Goal: Information Seeking & Learning: Learn about a topic

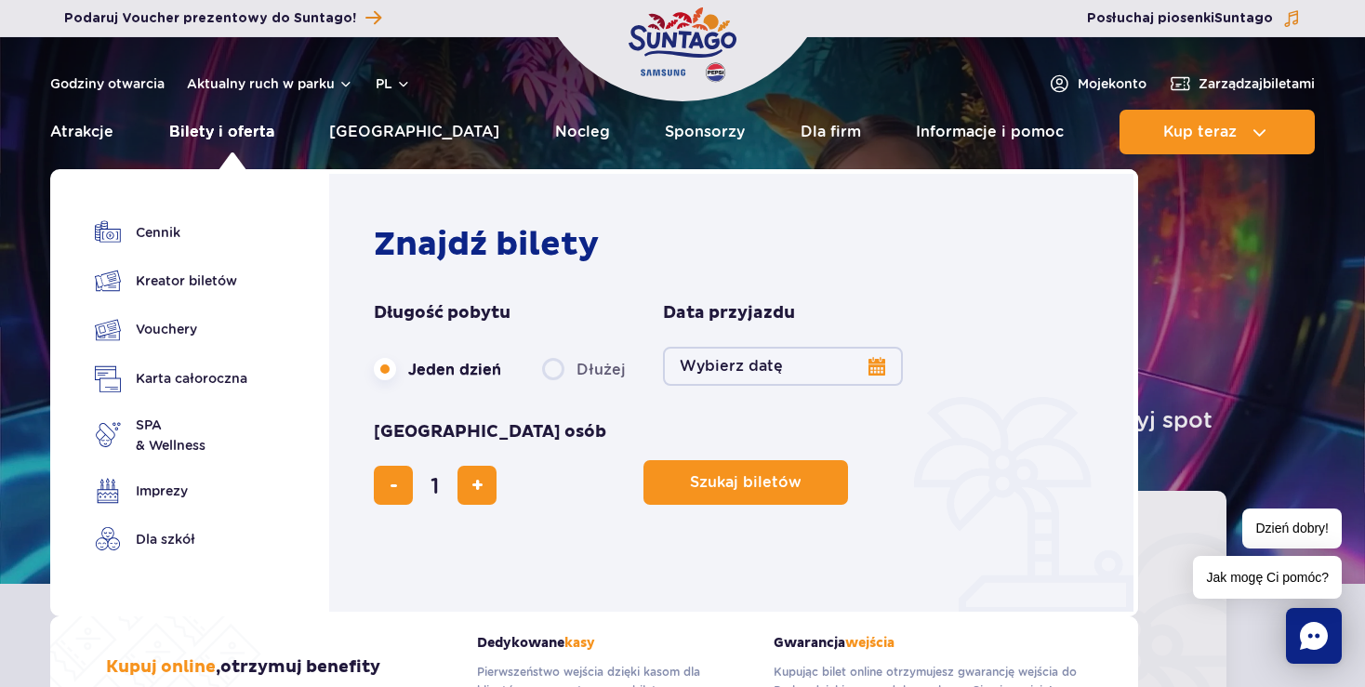
click at [244, 138] on link "Bilety i oferta" at bounding box center [221, 132] width 105 height 45
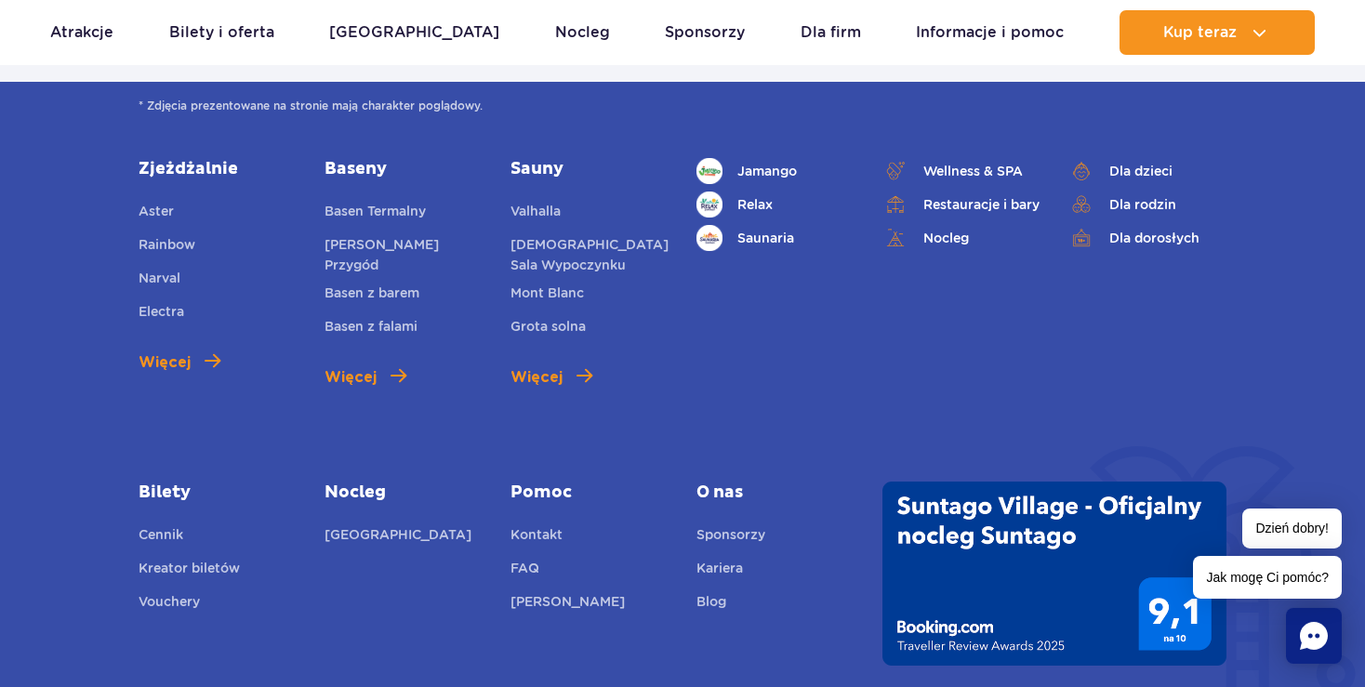
scroll to position [2479, 0]
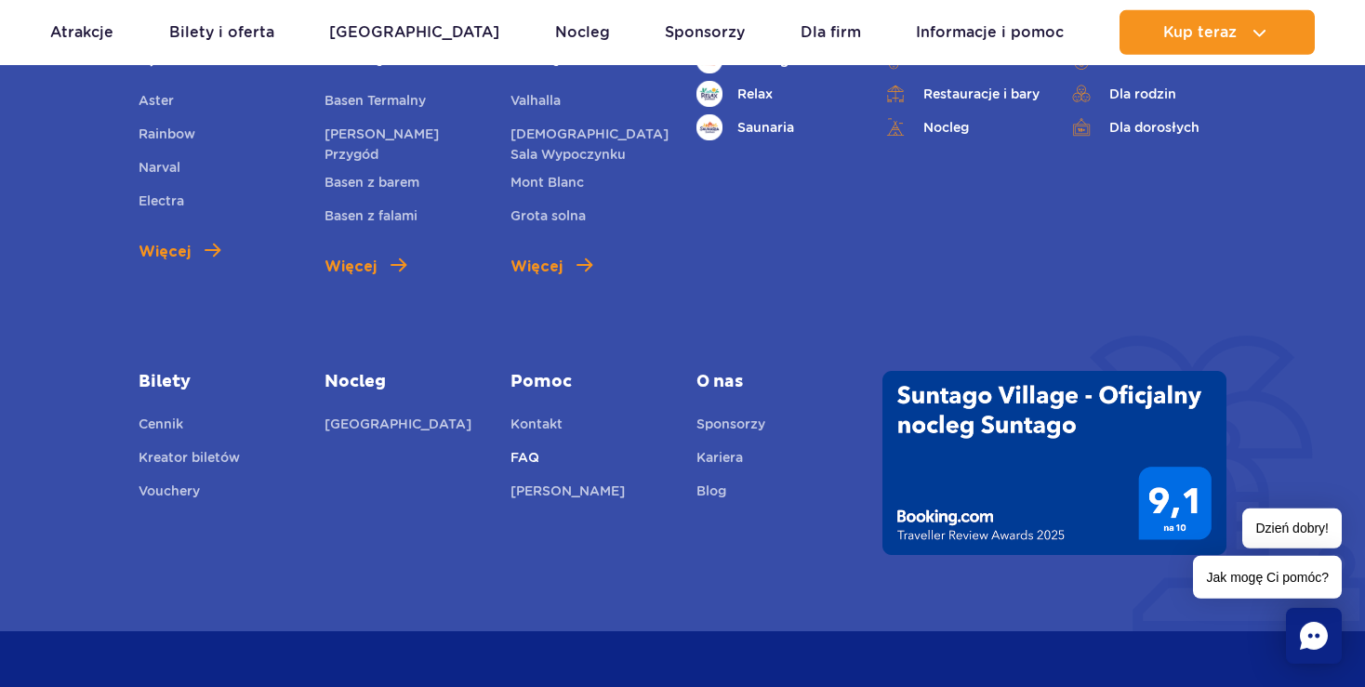
click at [524, 458] on link "FAQ" at bounding box center [525, 460] width 29 height 26
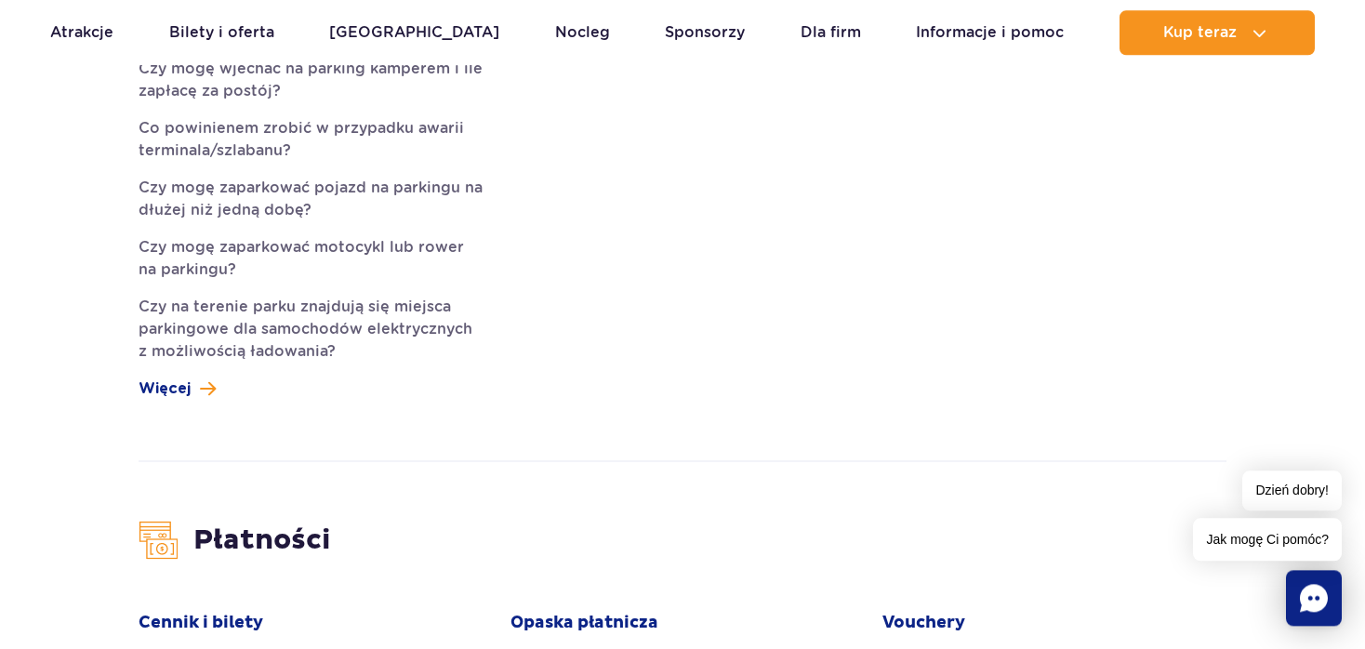
scroll to position [1571, 0]
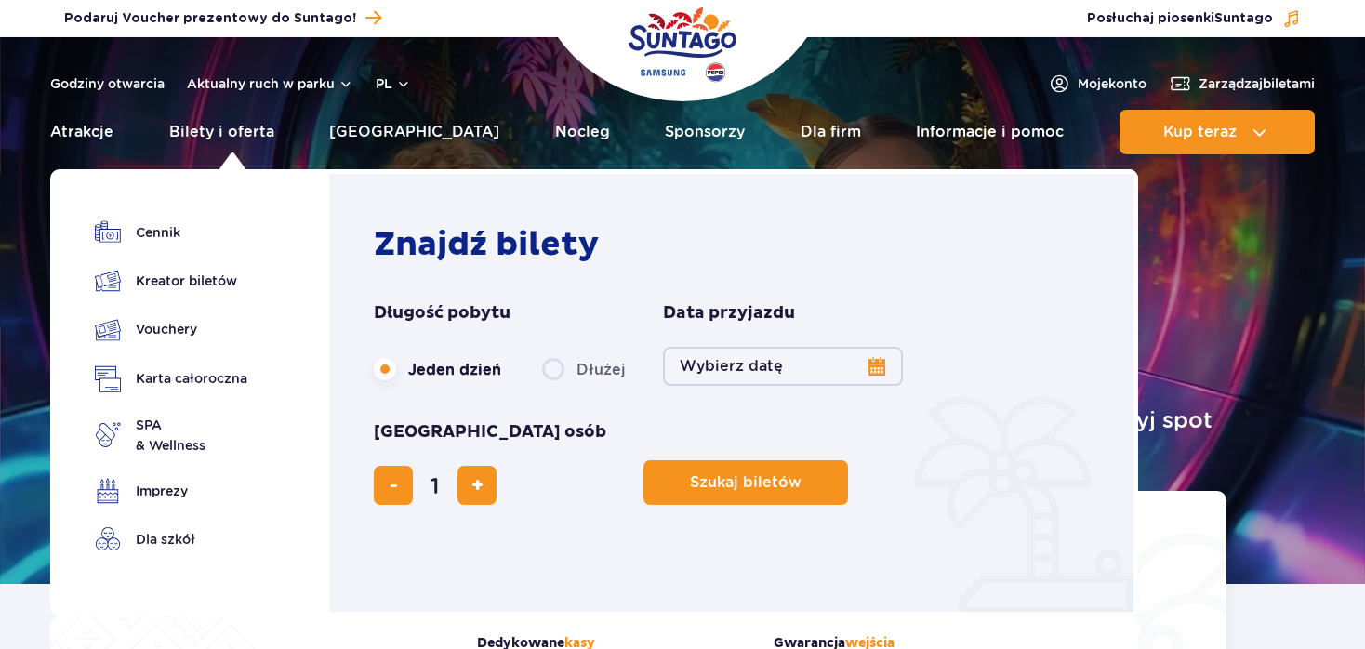
click at [228, 126] on link "Bilety i oferta" at bounding box center [221, 132] width 105 height 45
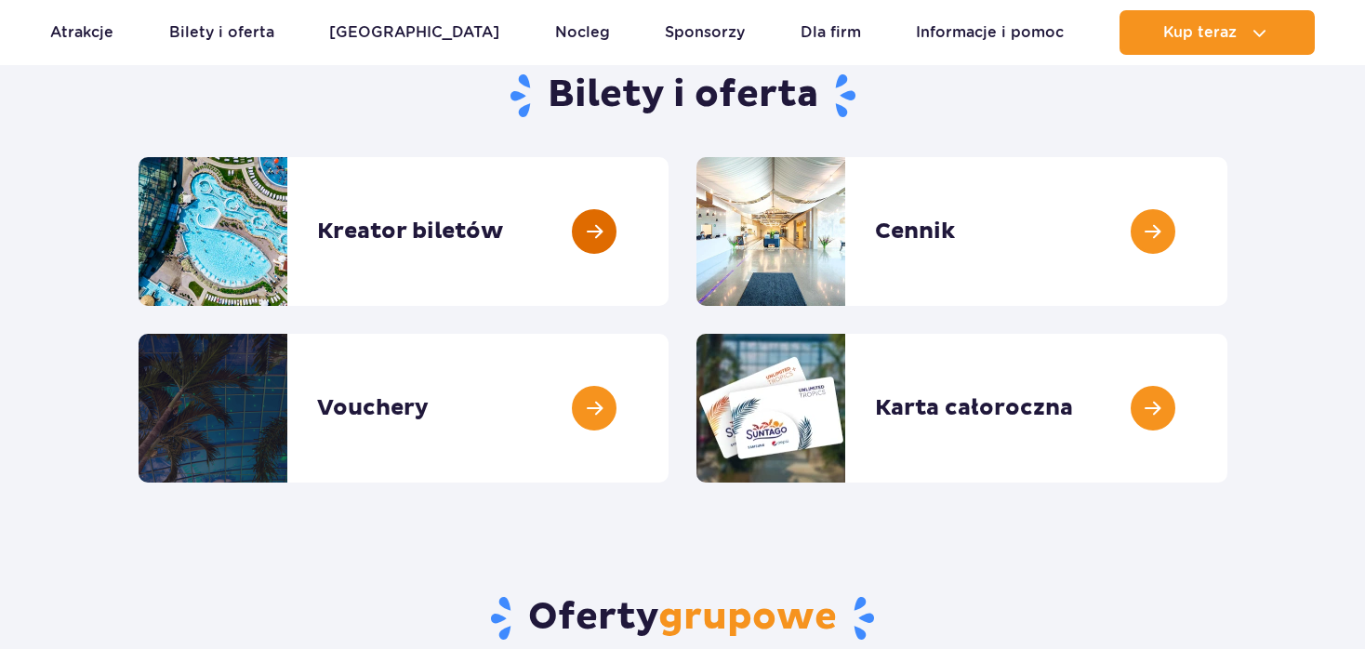
scroll to position [196, 0]
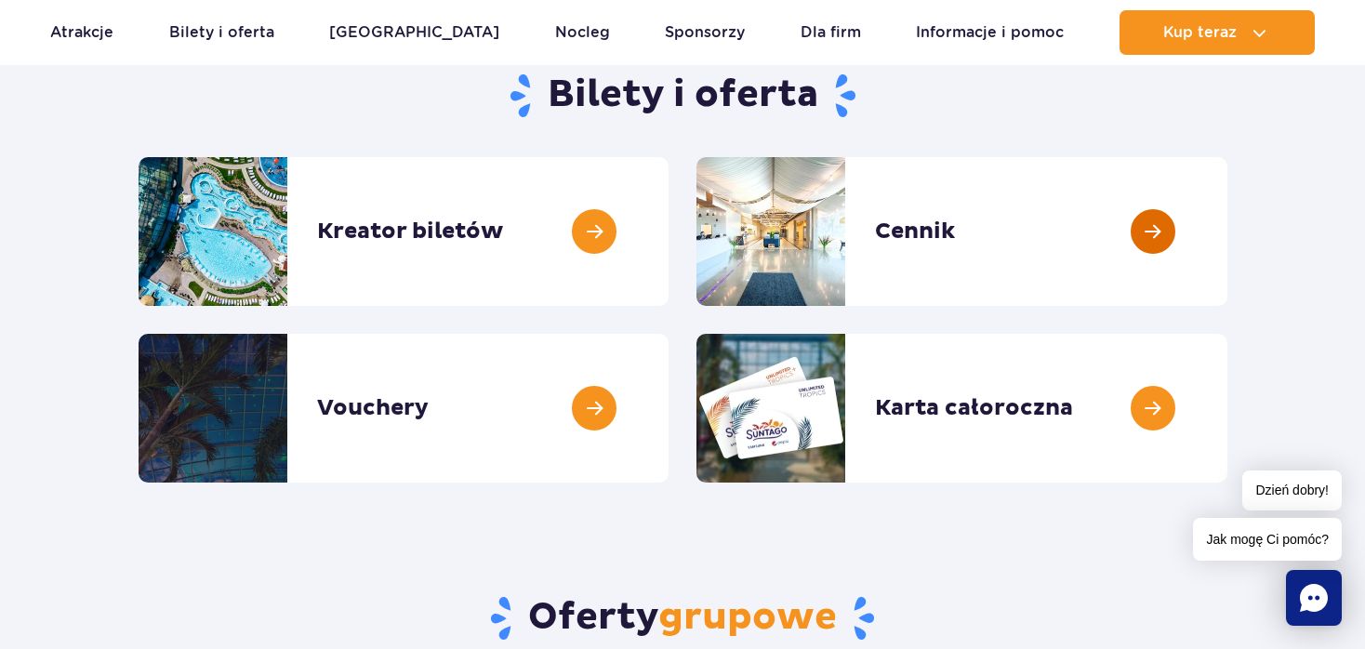
click at [1227, 254] on link at bounding box center [1227, 231] width 0 height 149
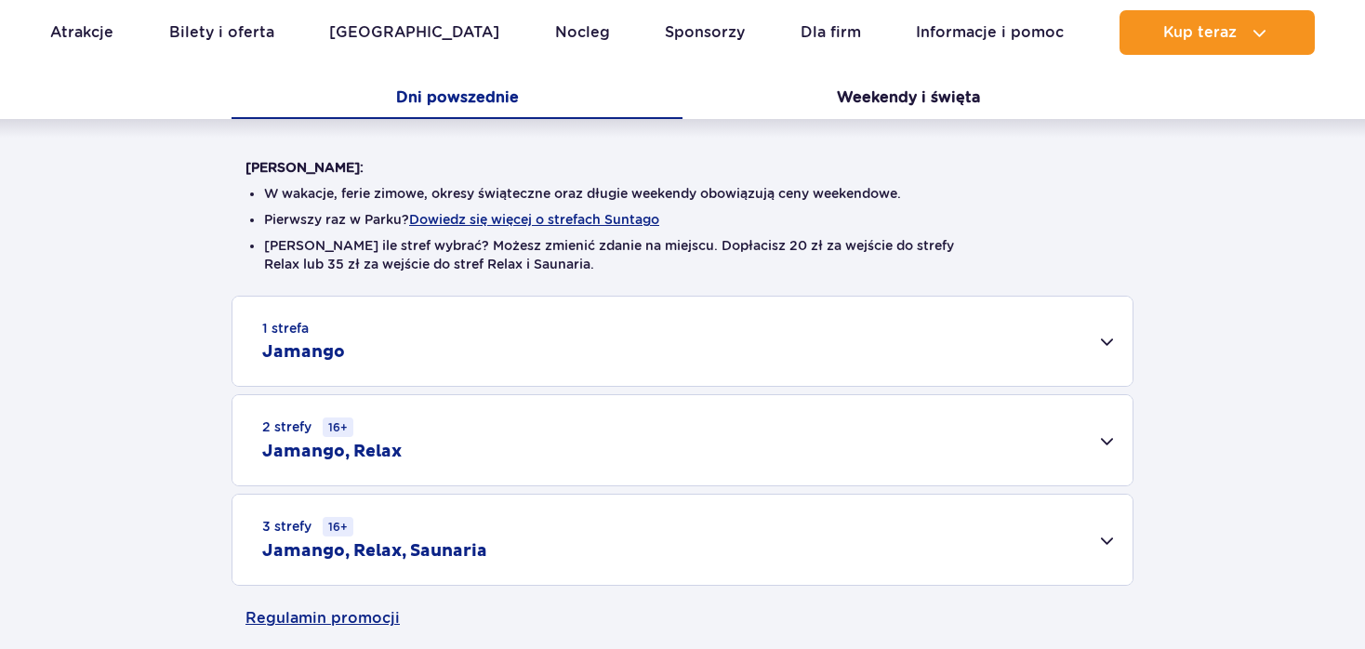
scroll to position [392, 0]
click at [593, 337] on div "1 strefa Jamango" at bounding box center [682, 341] width 900 height 89
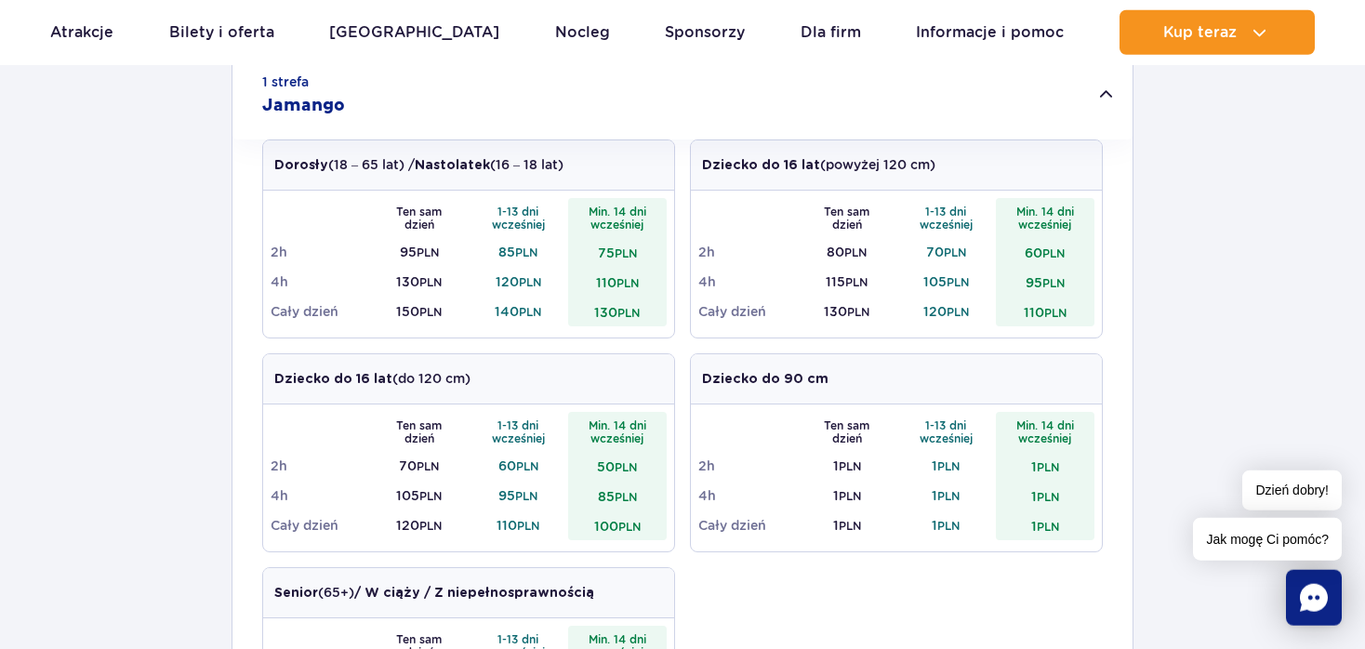
scroll to position [687, 0]
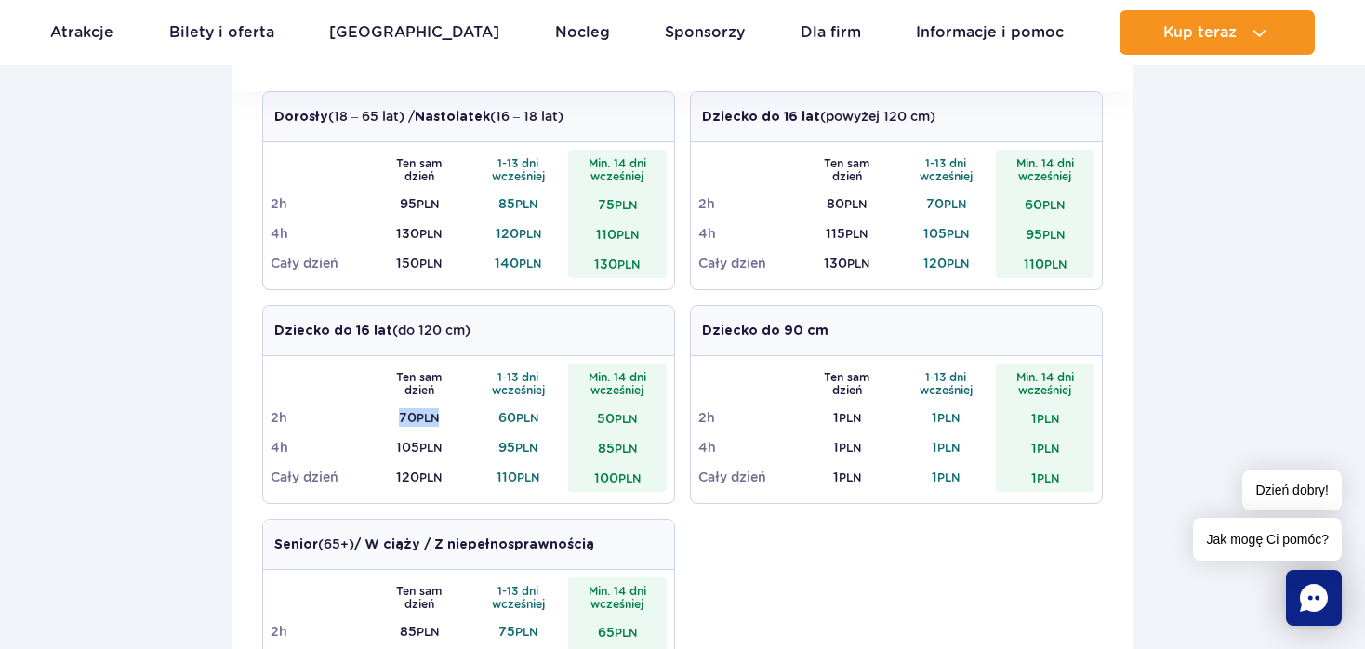
drag, startPoint x: 450, startPoint y: 421, endPoint x: 364, endPoint y: 415, distance: 86.7
click at [366, 415] on tr "2h 70 PLN 60 PLN 50 PLN" at bounding box center [469, 418] width 396 height 30
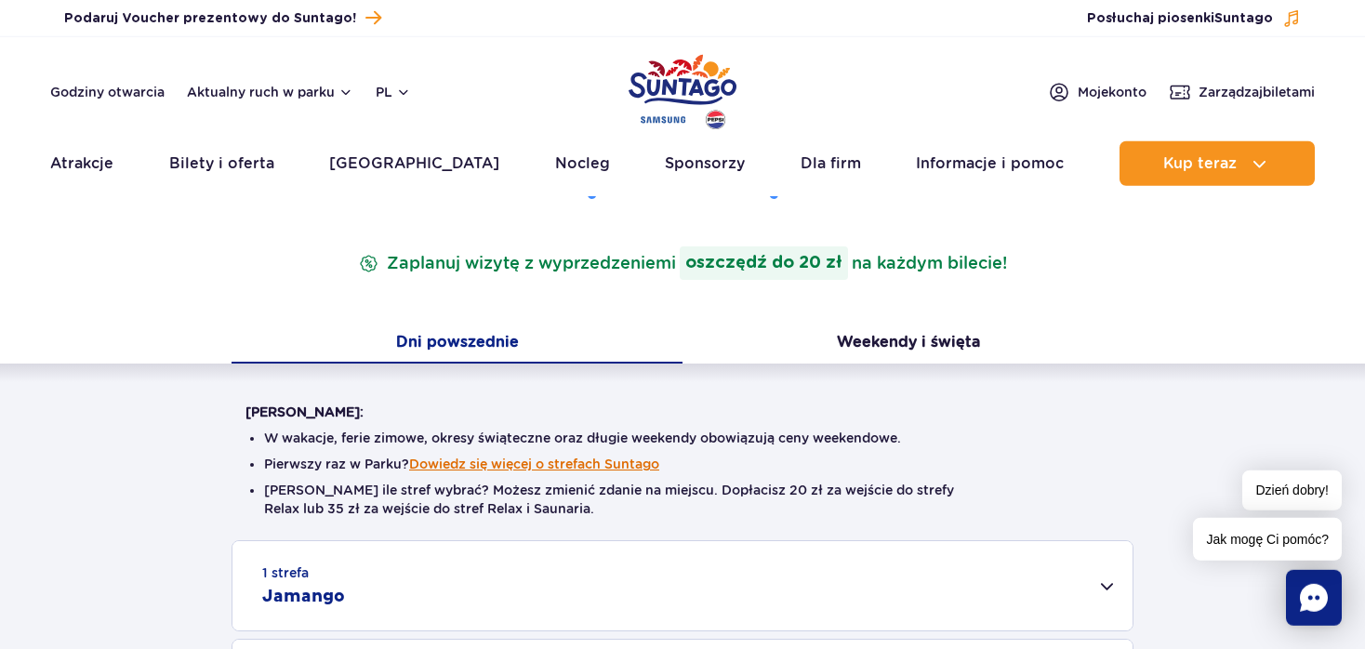
scroll to position [196, 0]
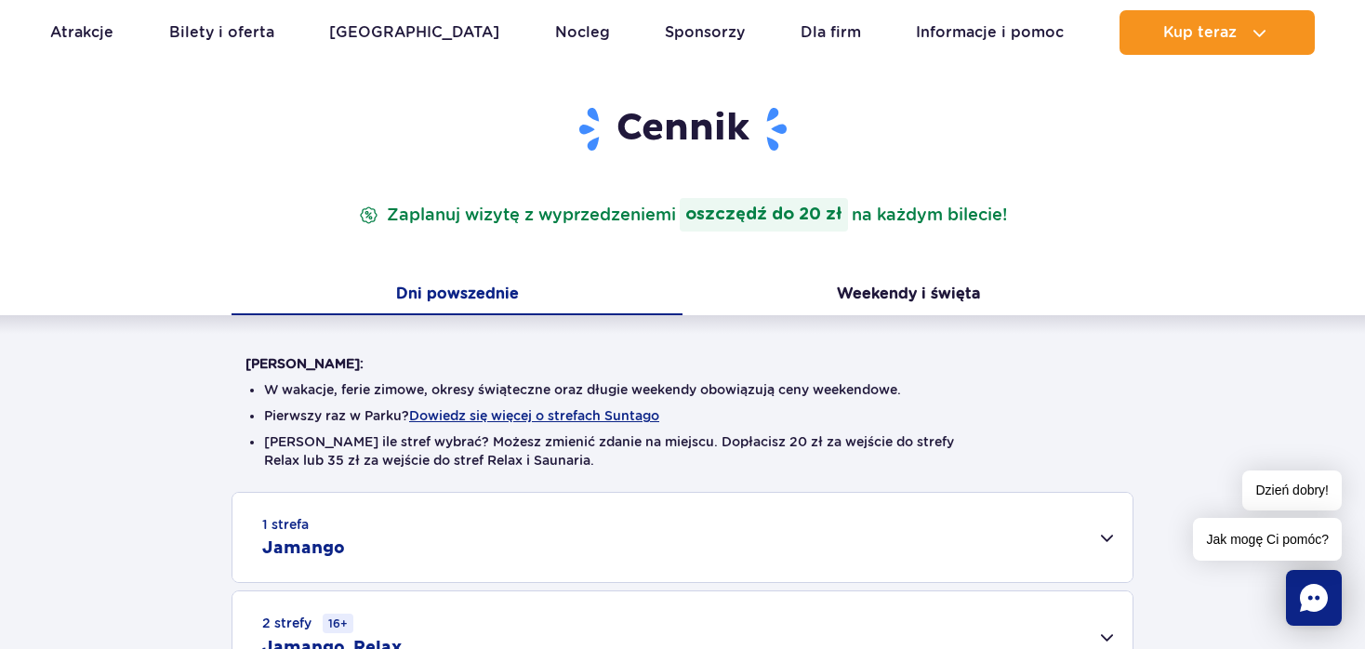
click at [474, 291] on button "Dni powszednie" at bounding box center [457, 295] width 451 height 39
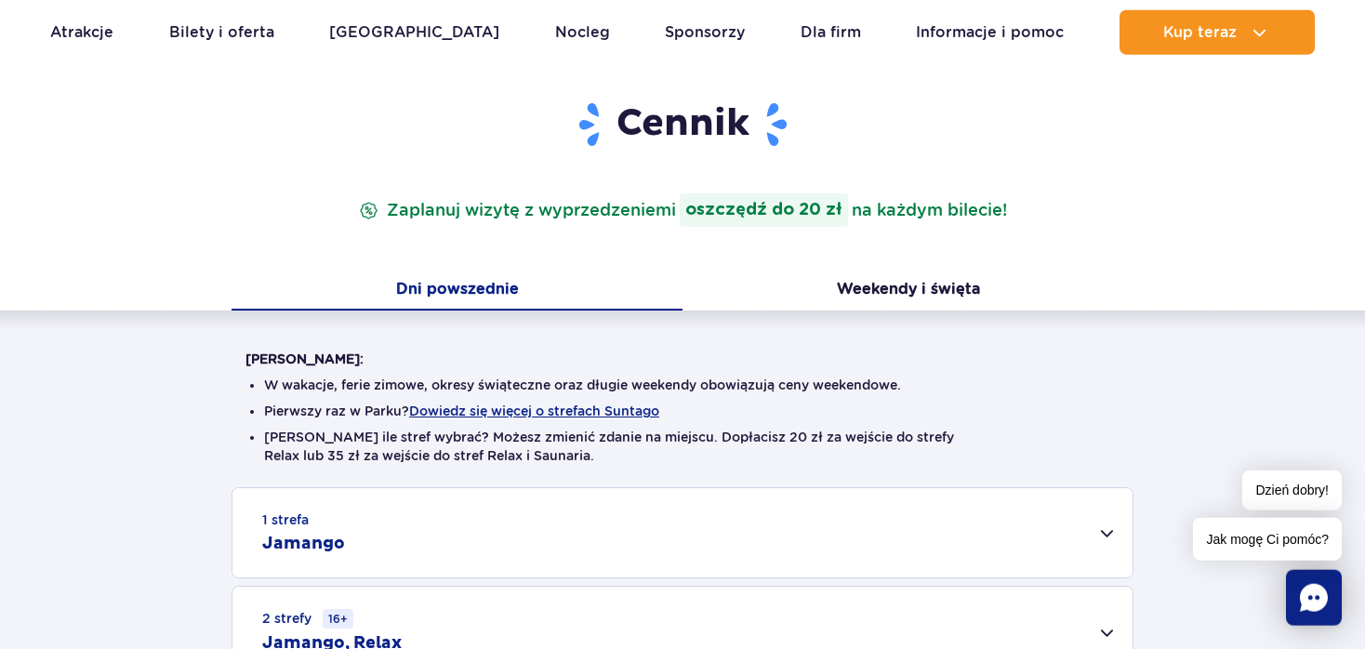
scroll to position [392, 0]
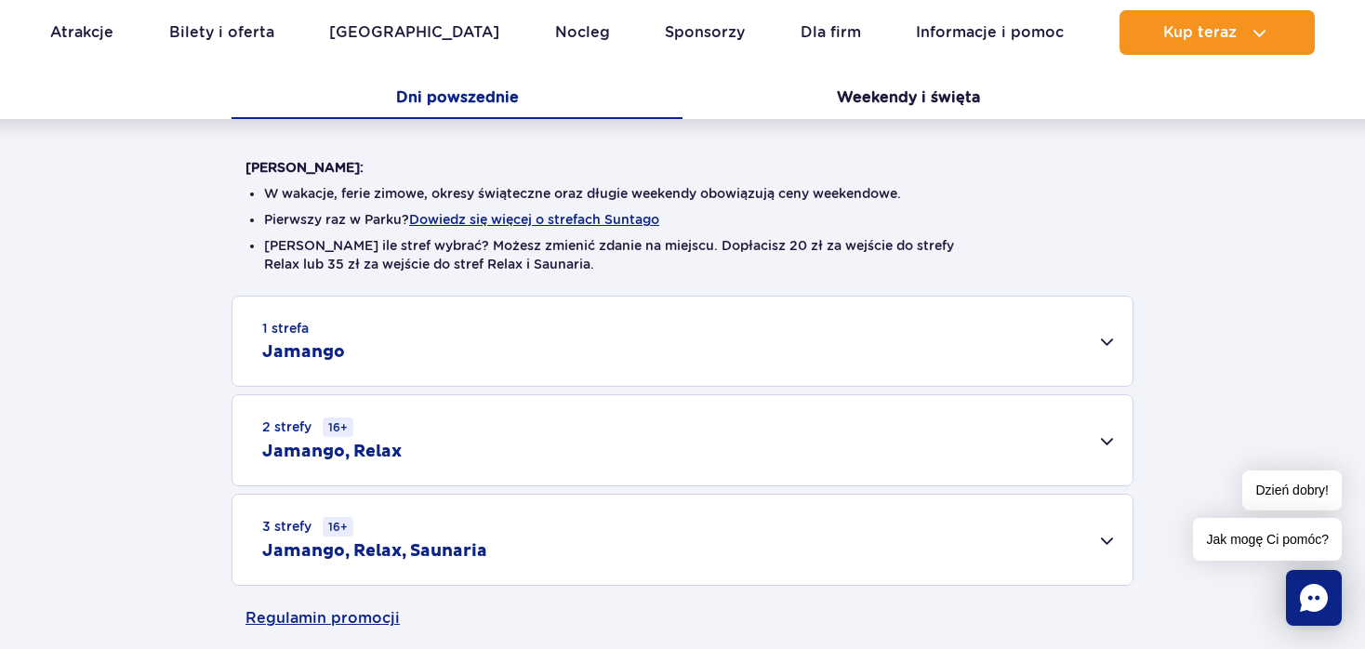
click at [419, 359] on div "1 strefa Jamango" at bounding box center [682, 341] width 900 height 89
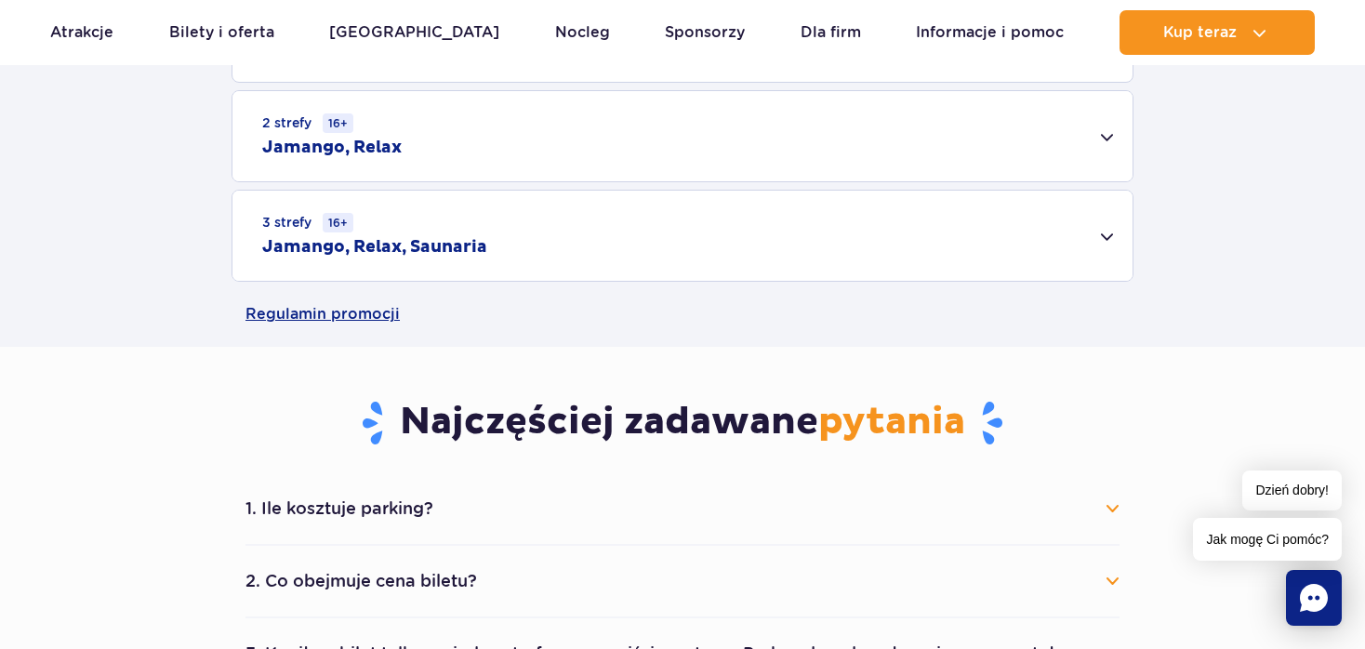
scroll to position [1669, 0]
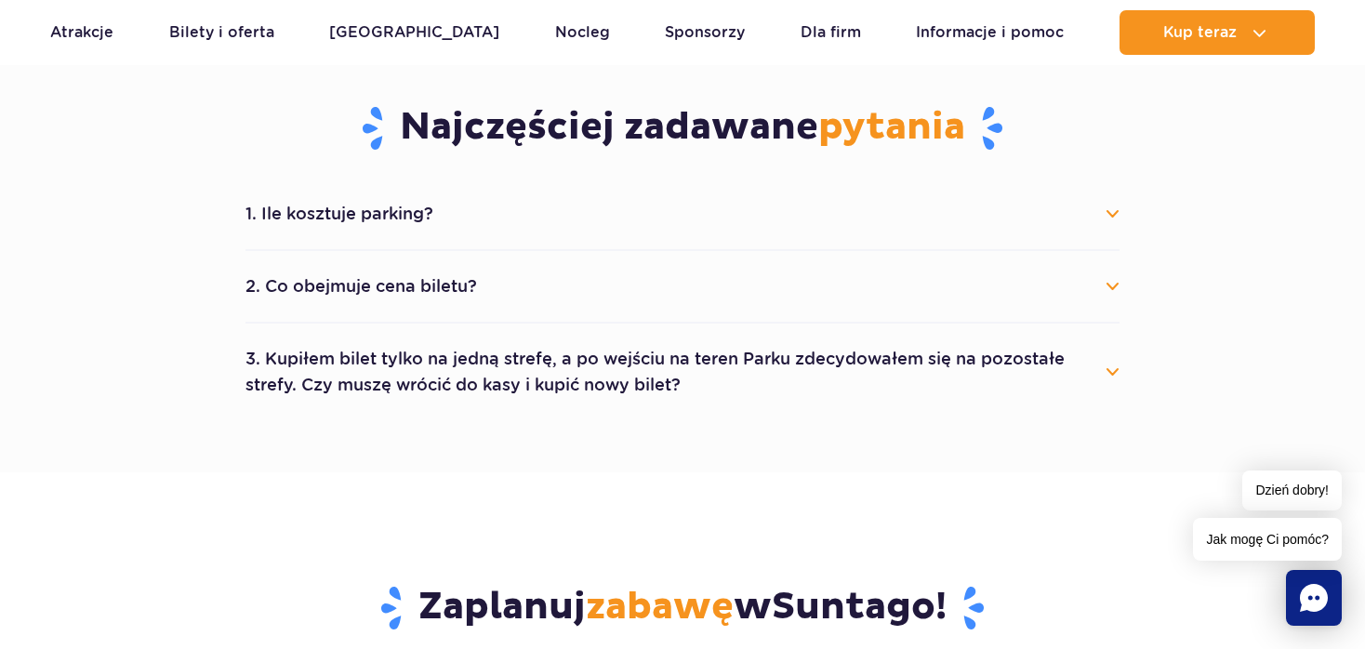
click at [433, 221] on button "1. Ile kosztuje parking?" at bounding box center [682, 213] width 874 height 41
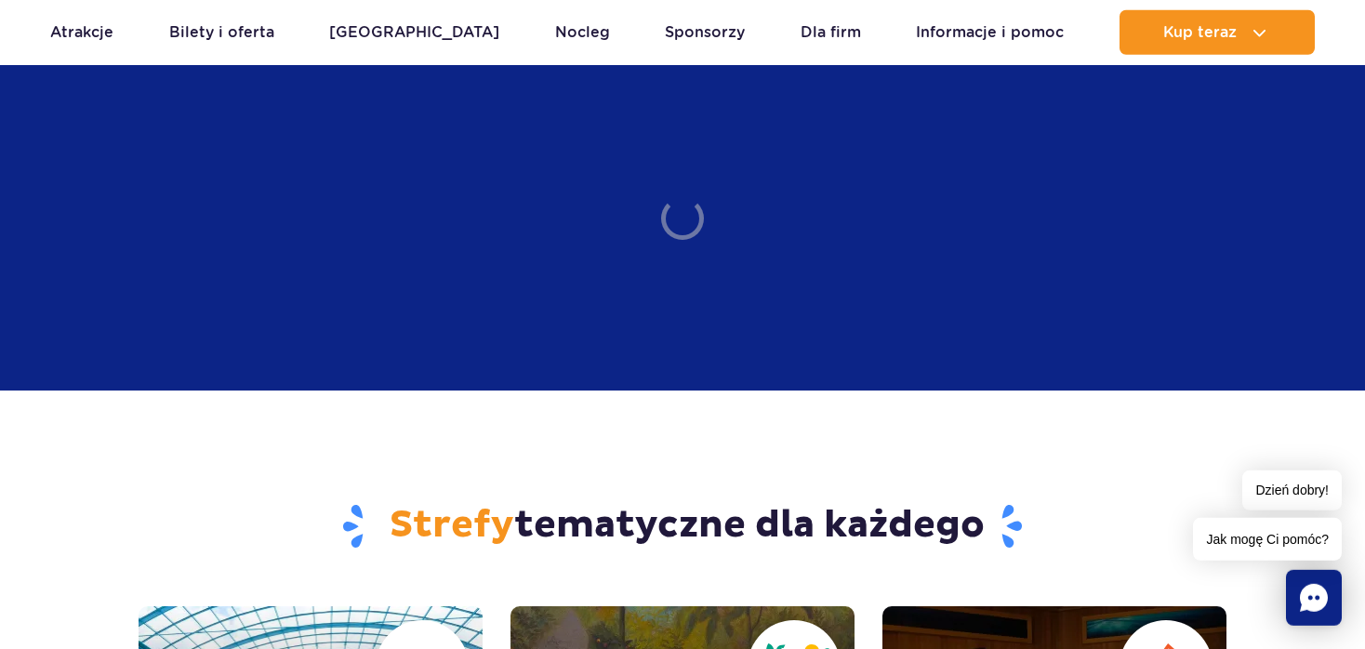
scroll to position [2455, 0]
